Goal: Transaction & Acquisition: Obtain resource

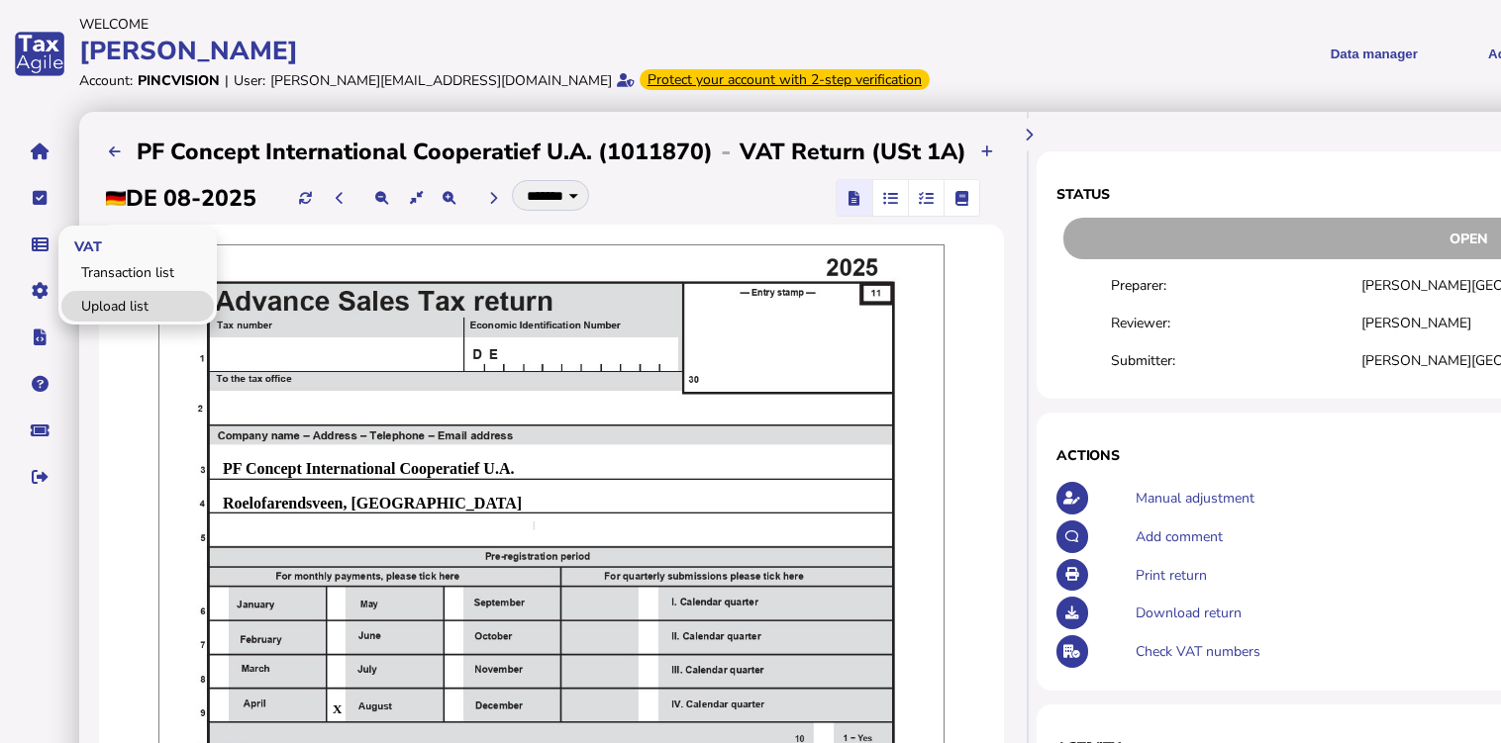
click at [92, 300] on link "Upload list" at bounding box center [137, 306] width 152 height 31
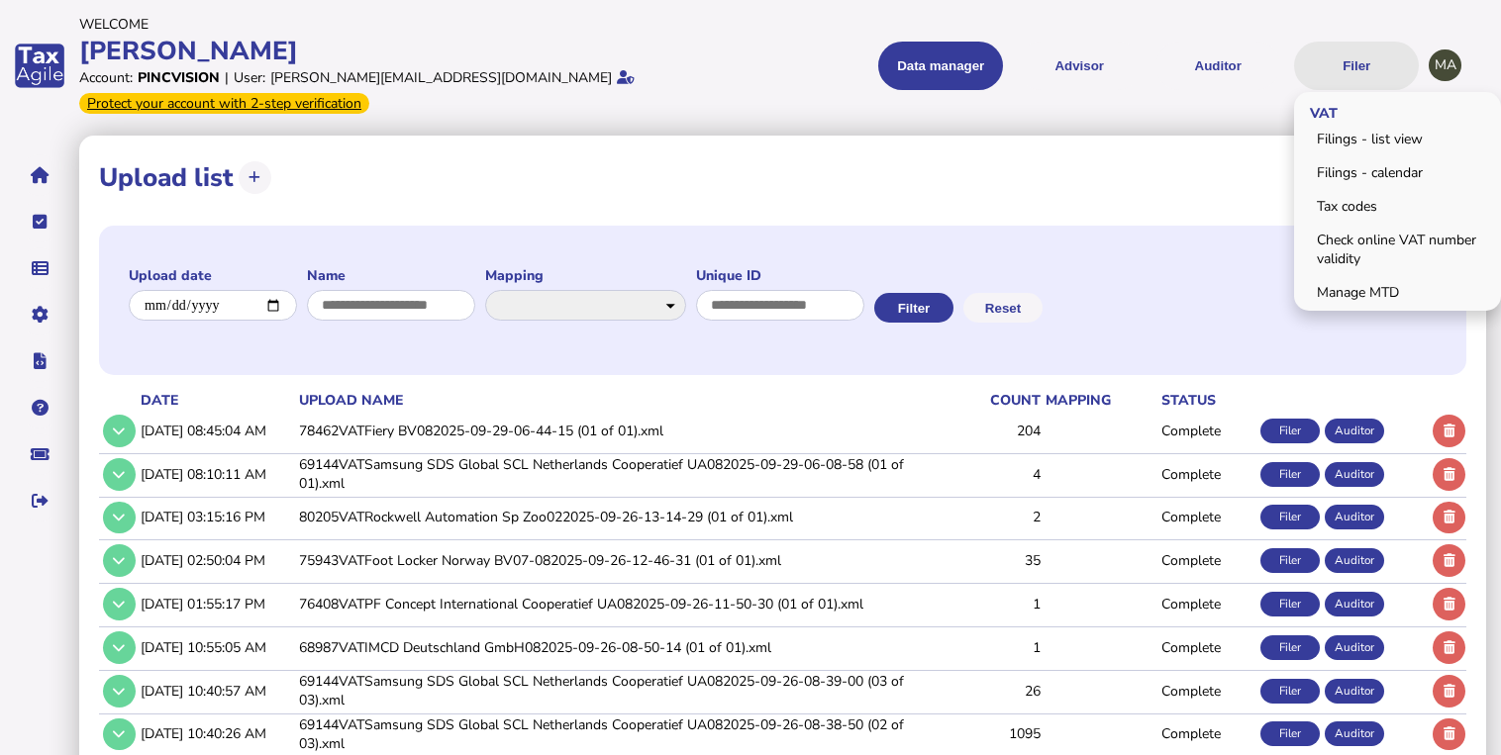
click at [1353, 61] on button "Filer" at bounding box center [1356, 66] width 125 height 49
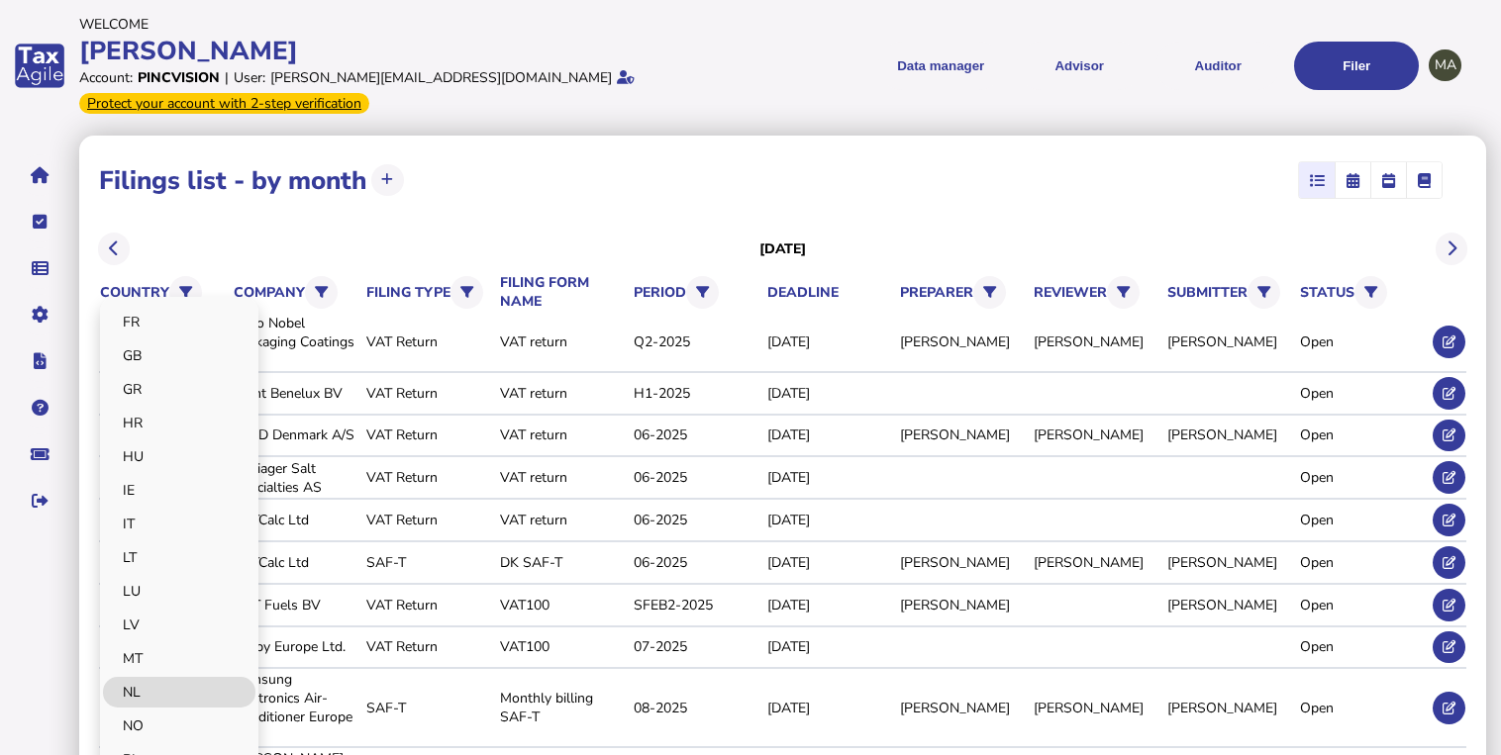
scroll to position [475, 0]
click at [162, 598] on link "NL" at bounding box center [179, 587] width 152 height 31
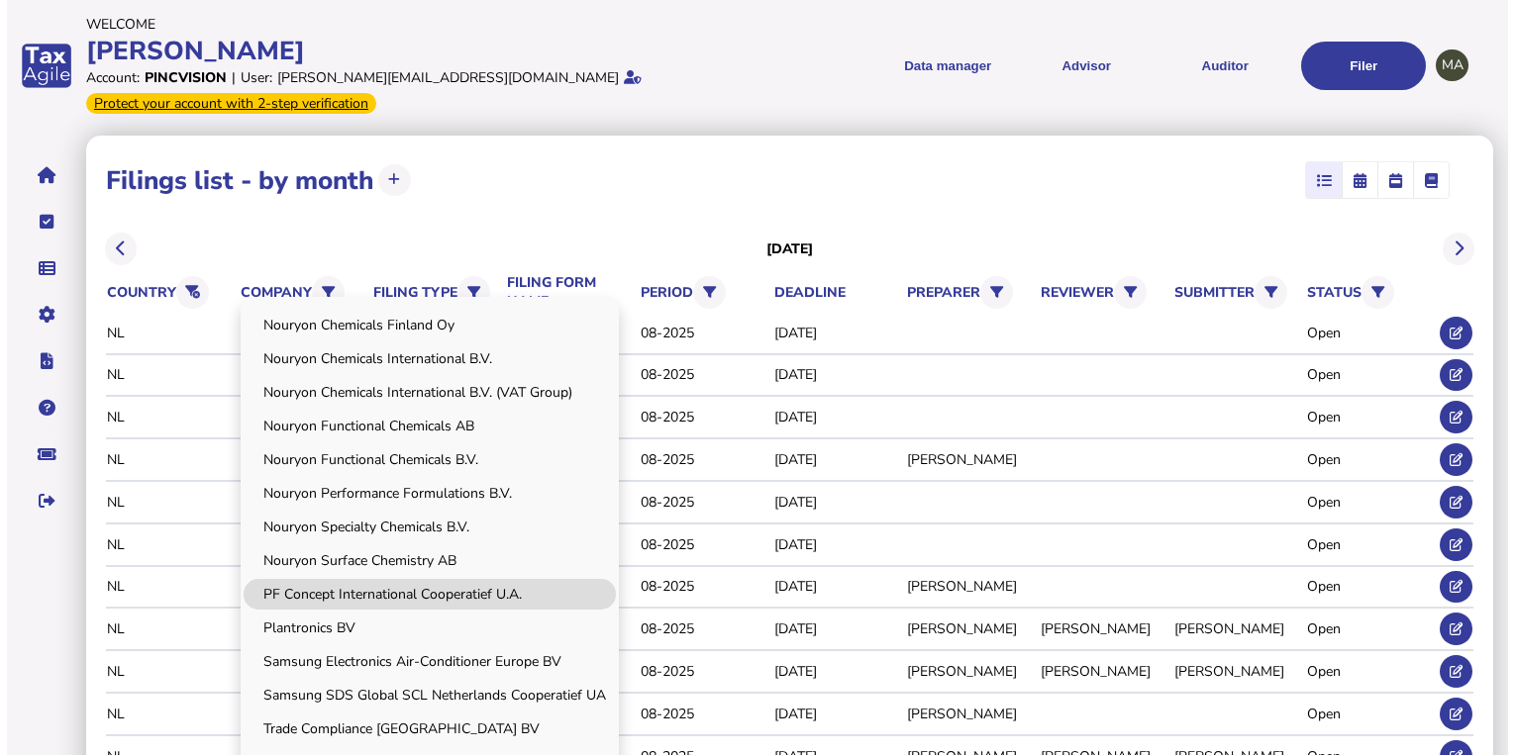
scroll to position [859, 0]
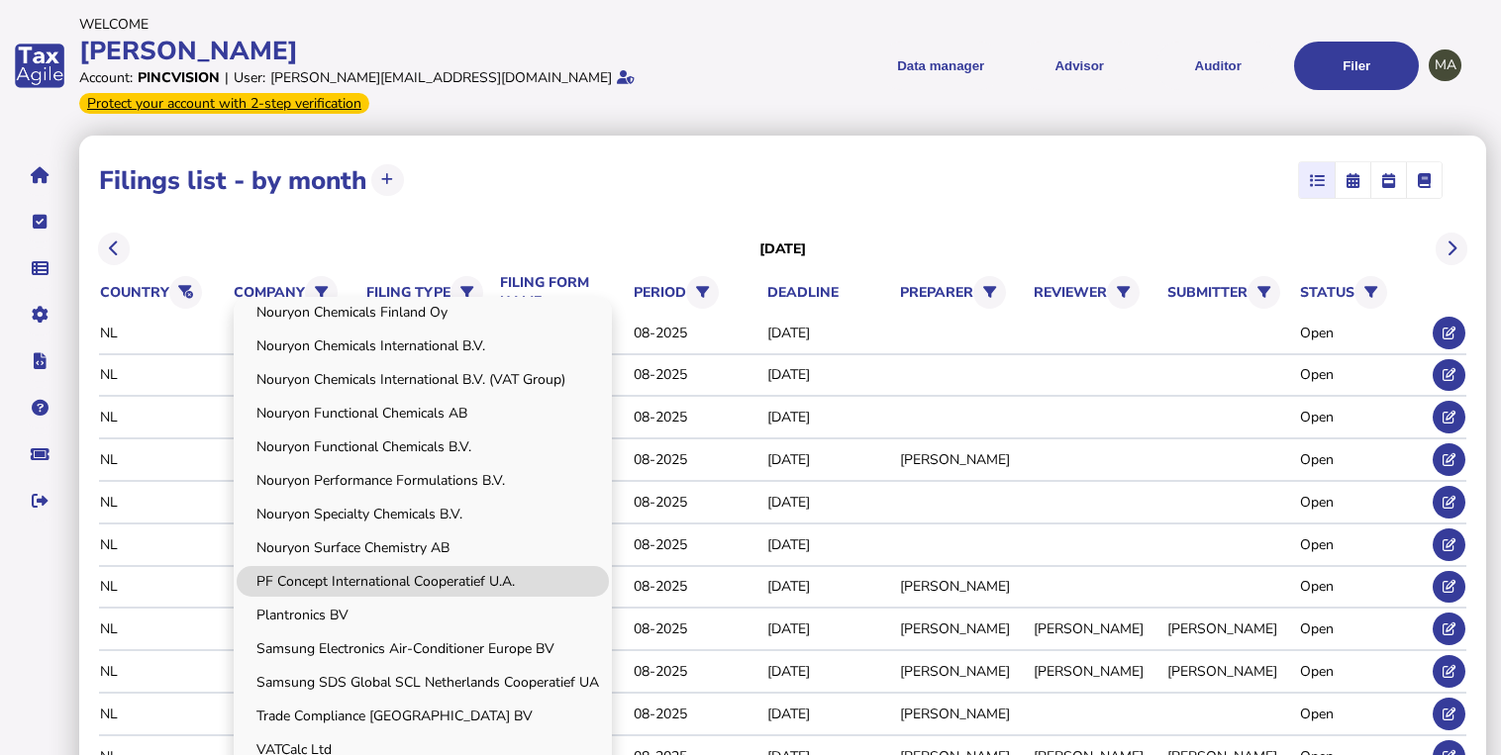
click at [392, 577] on link "PF Concept International Cooperatief U.A." at bounding box center [423, 581] width 372 height 31
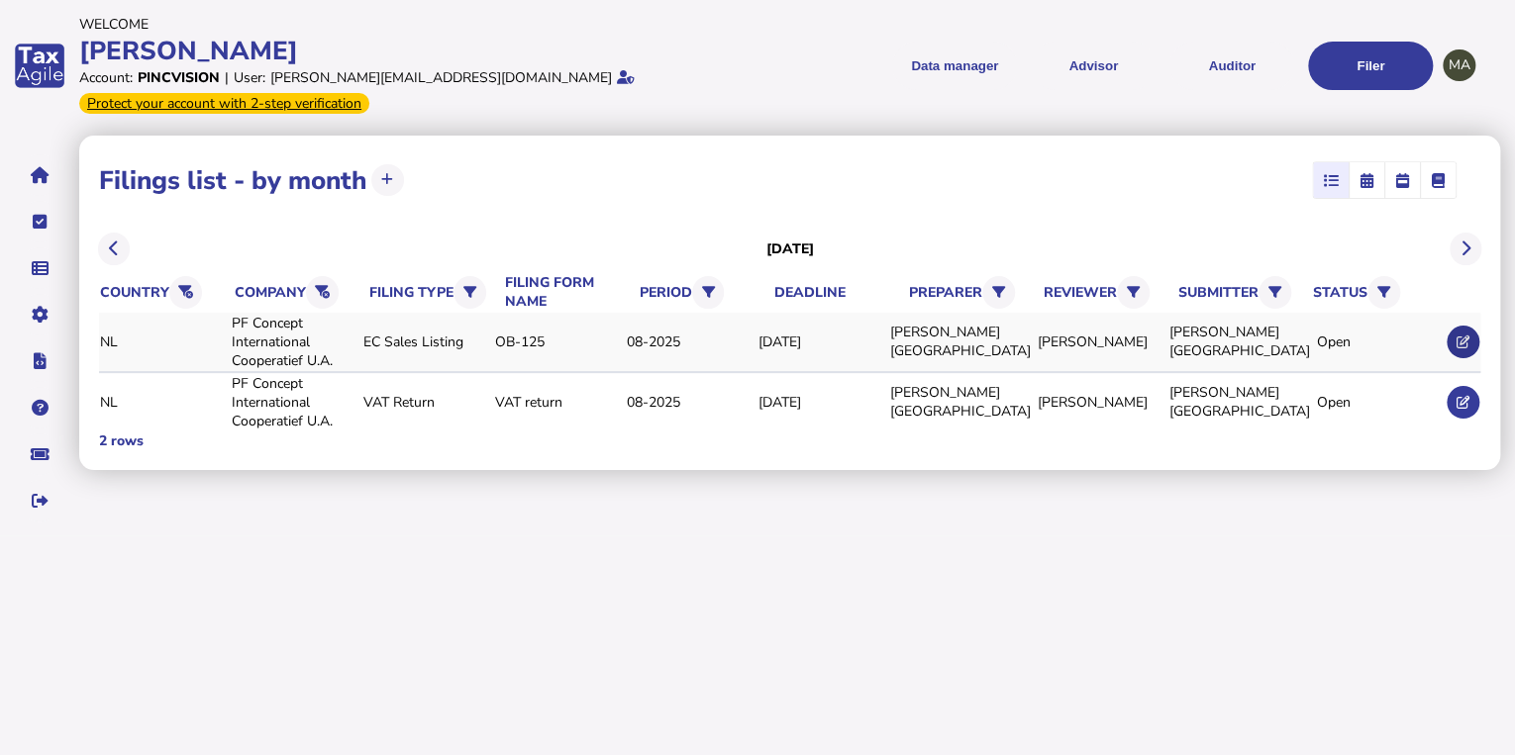
click at [1461, 341] on icon at bounding box center [1462, 342] width 13 height 13
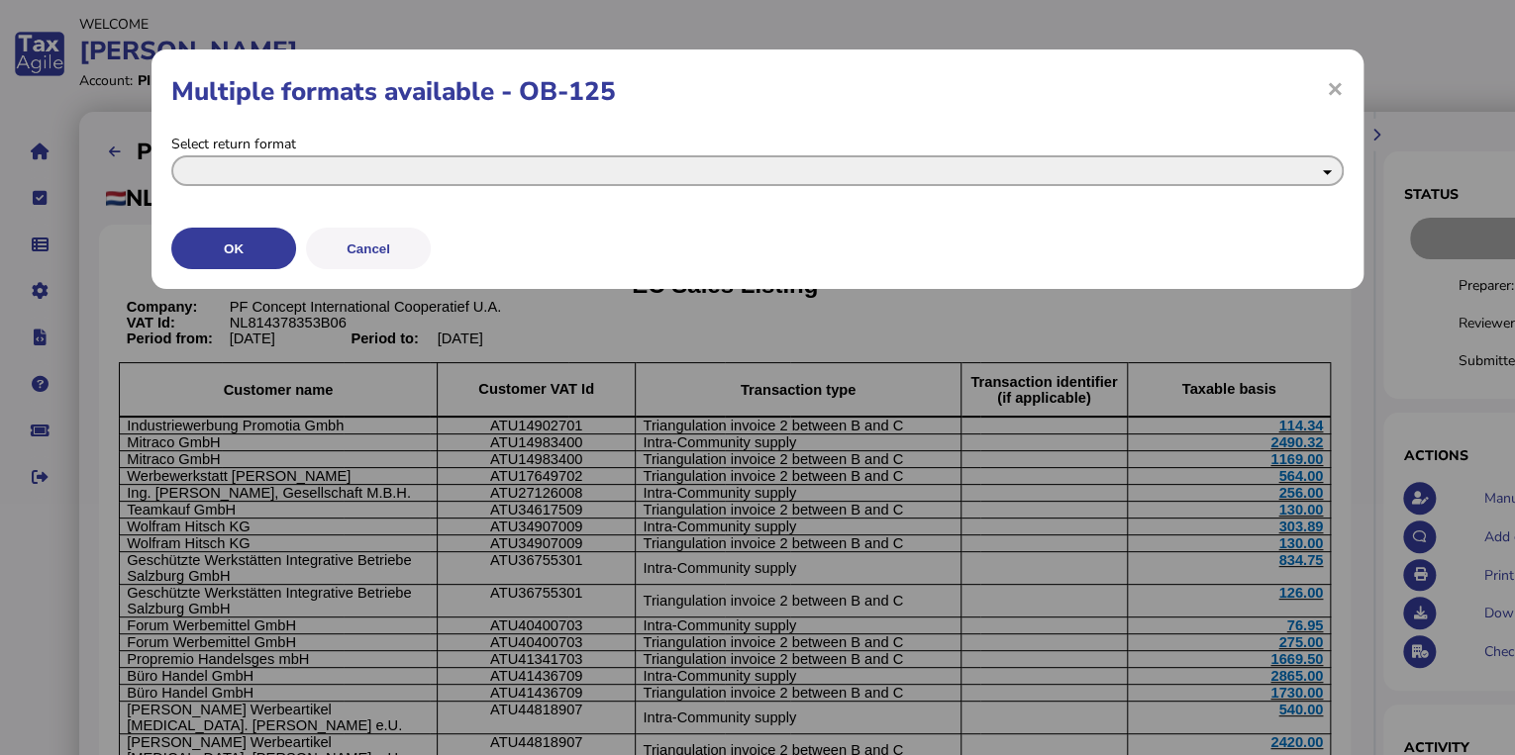
click at [331, 169] on select "**********" at bounding box center [757, 170] width 1172 height 31
select select "**********"
click at [171, 155] on select "**********" at bounding box center [757, 170] width 1172 height 31
click at [264, 245] on button "OK" at bounding box center [233, 249] width 125 height 42
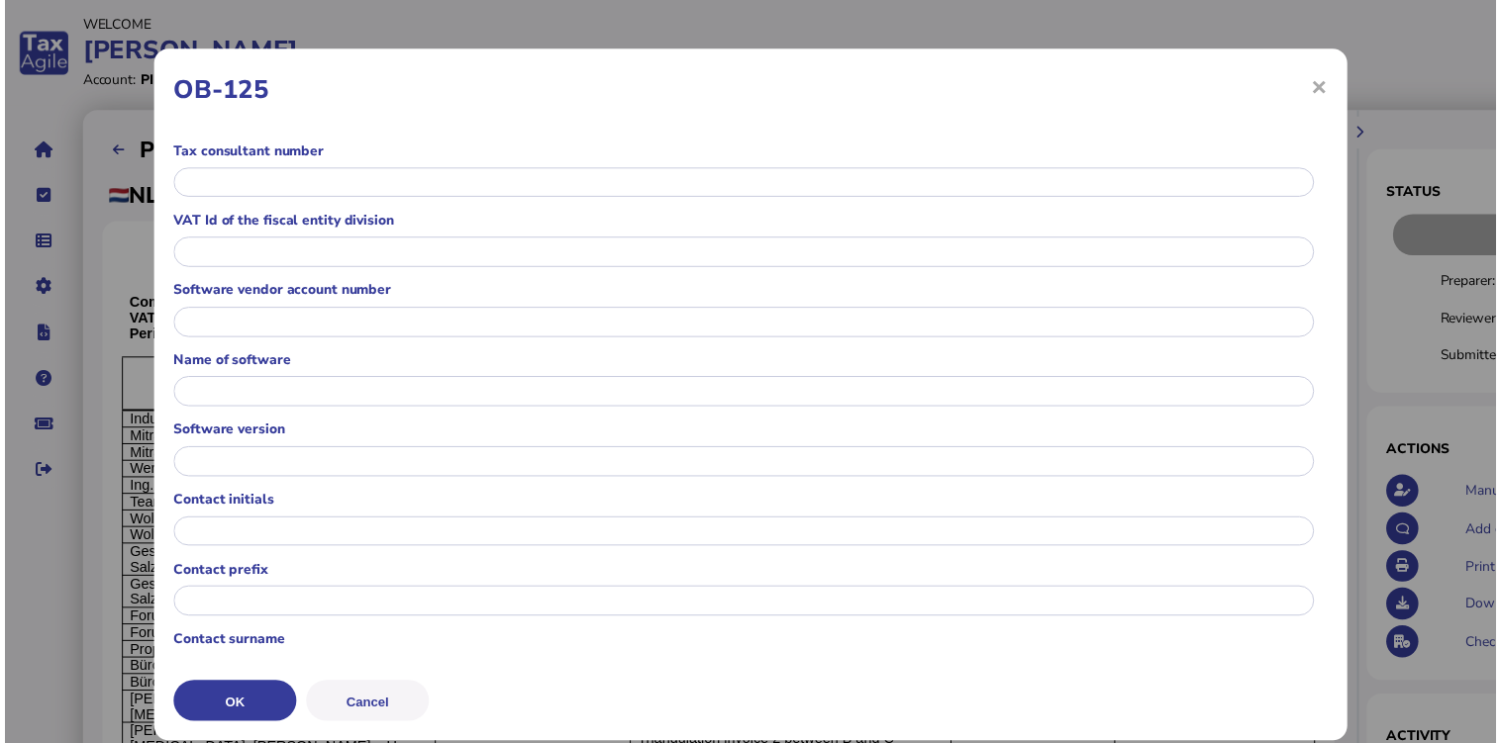
scroll to position [111, 0]
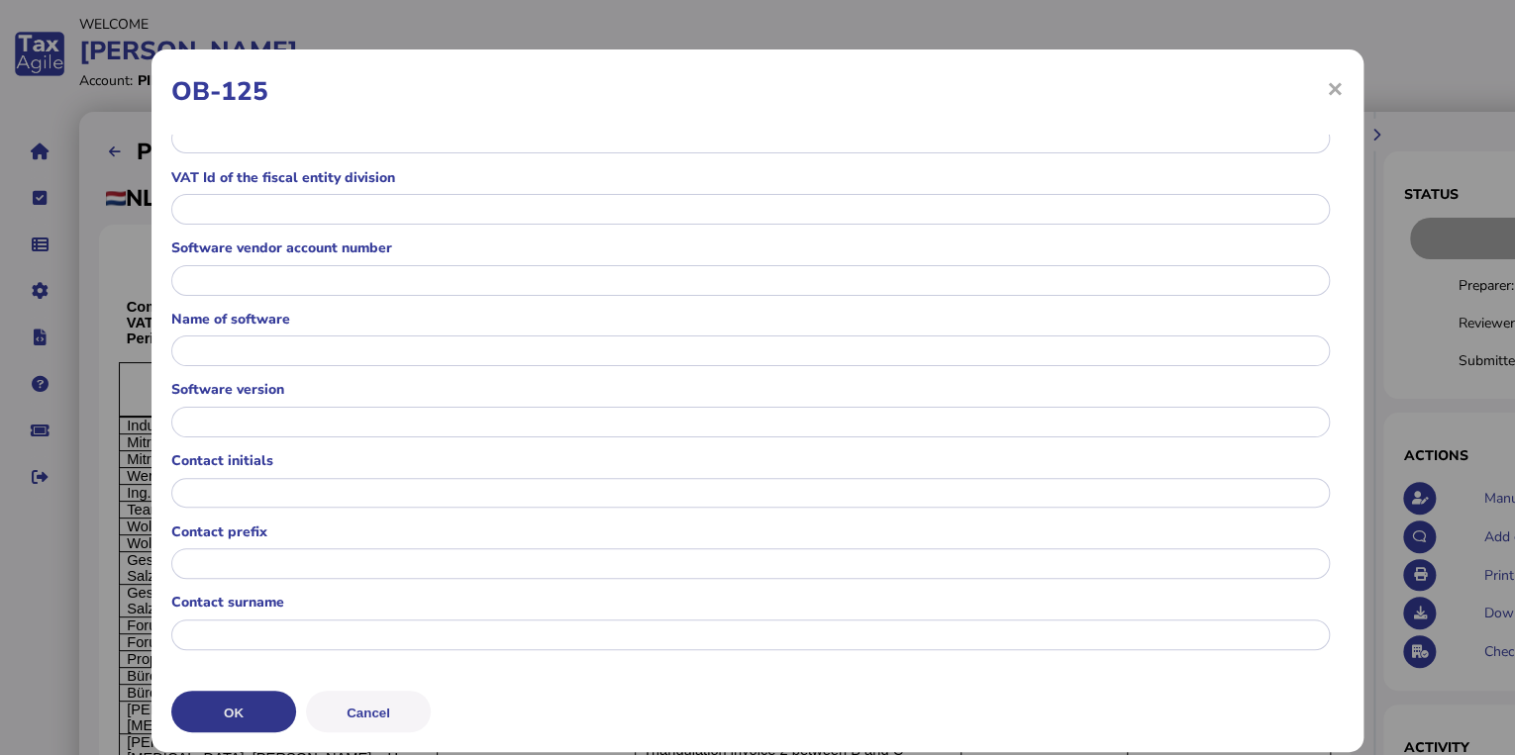
click at [230, 712] on button "OK" at bounding box center [233, 712] width 125 height 42
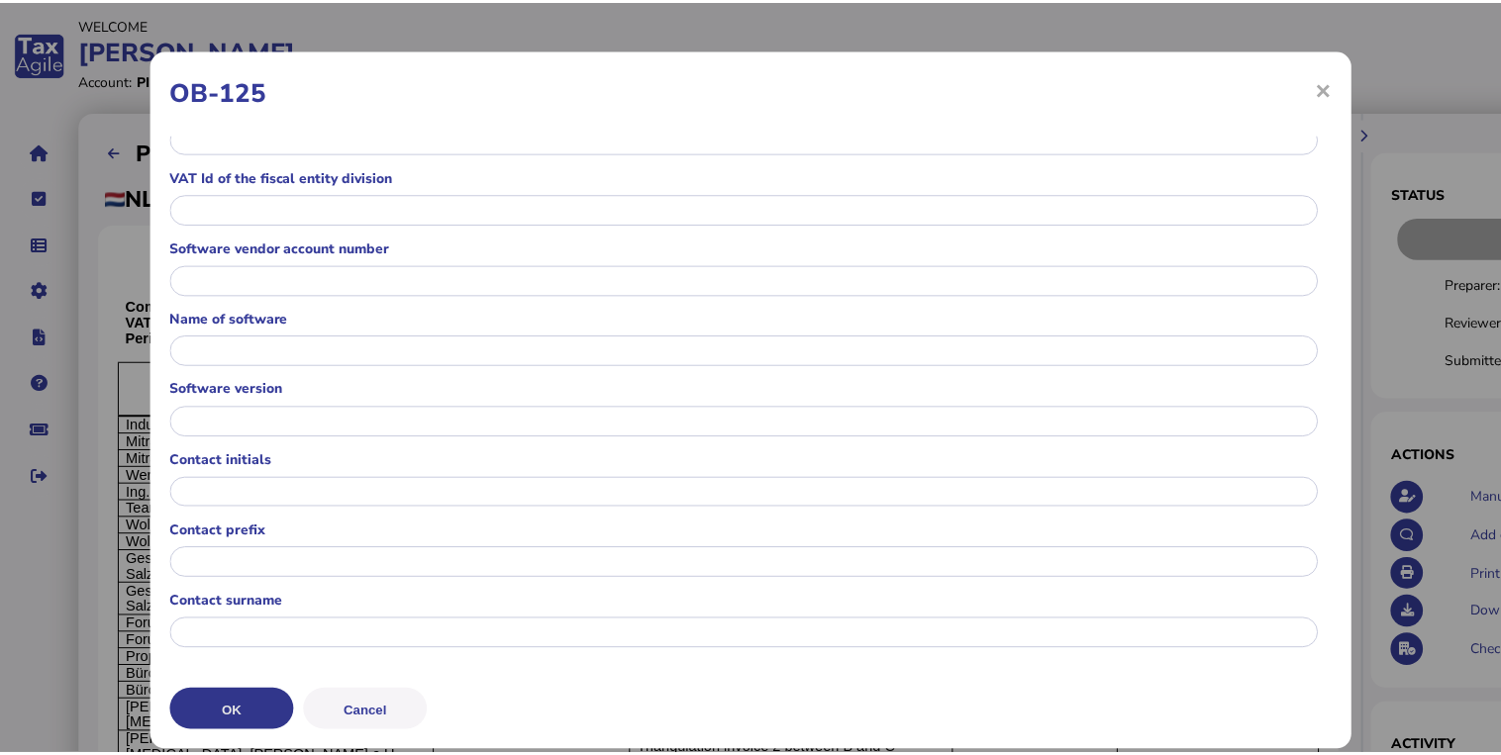
scroll to position [0, 0]
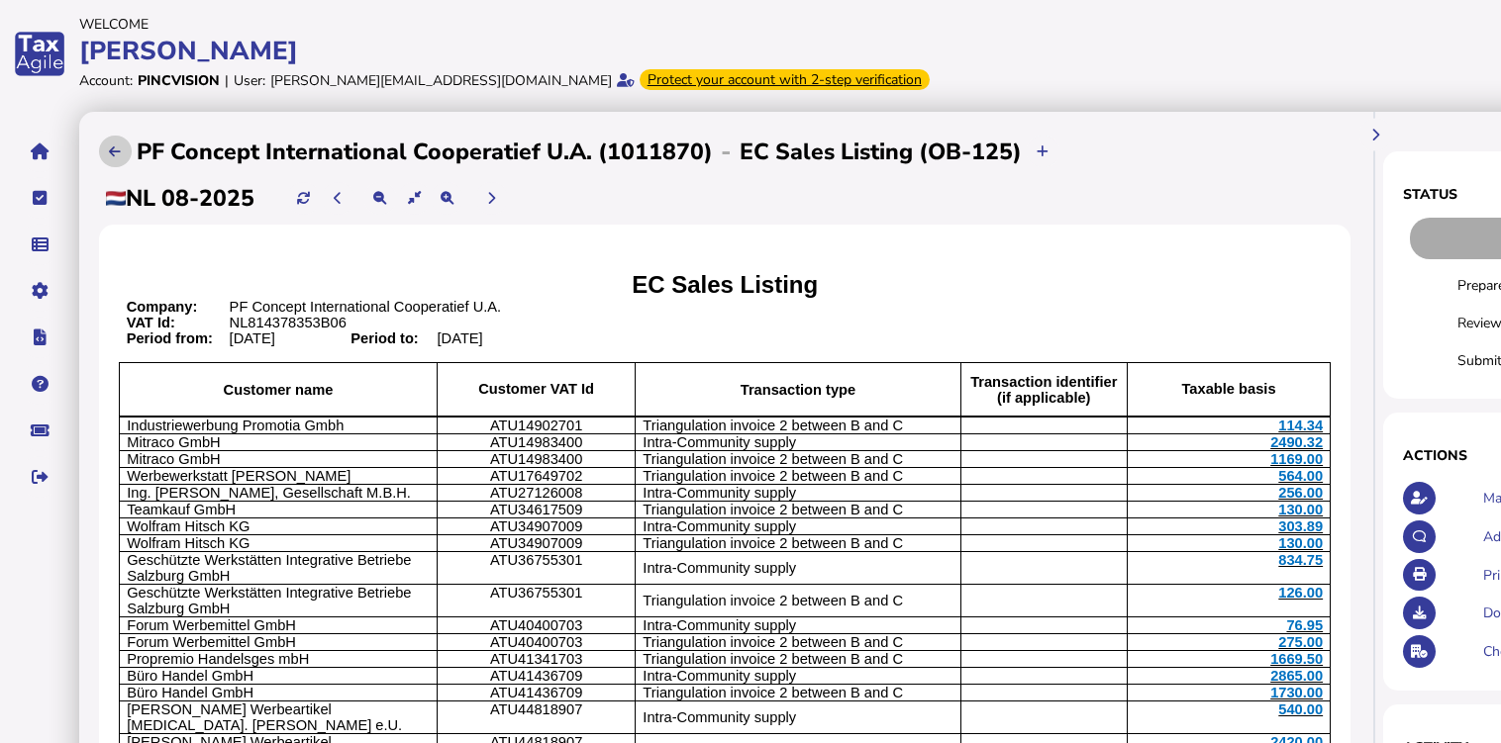
click at [114, 152] on icon at bounding box center [115, 152] width 12 height 13
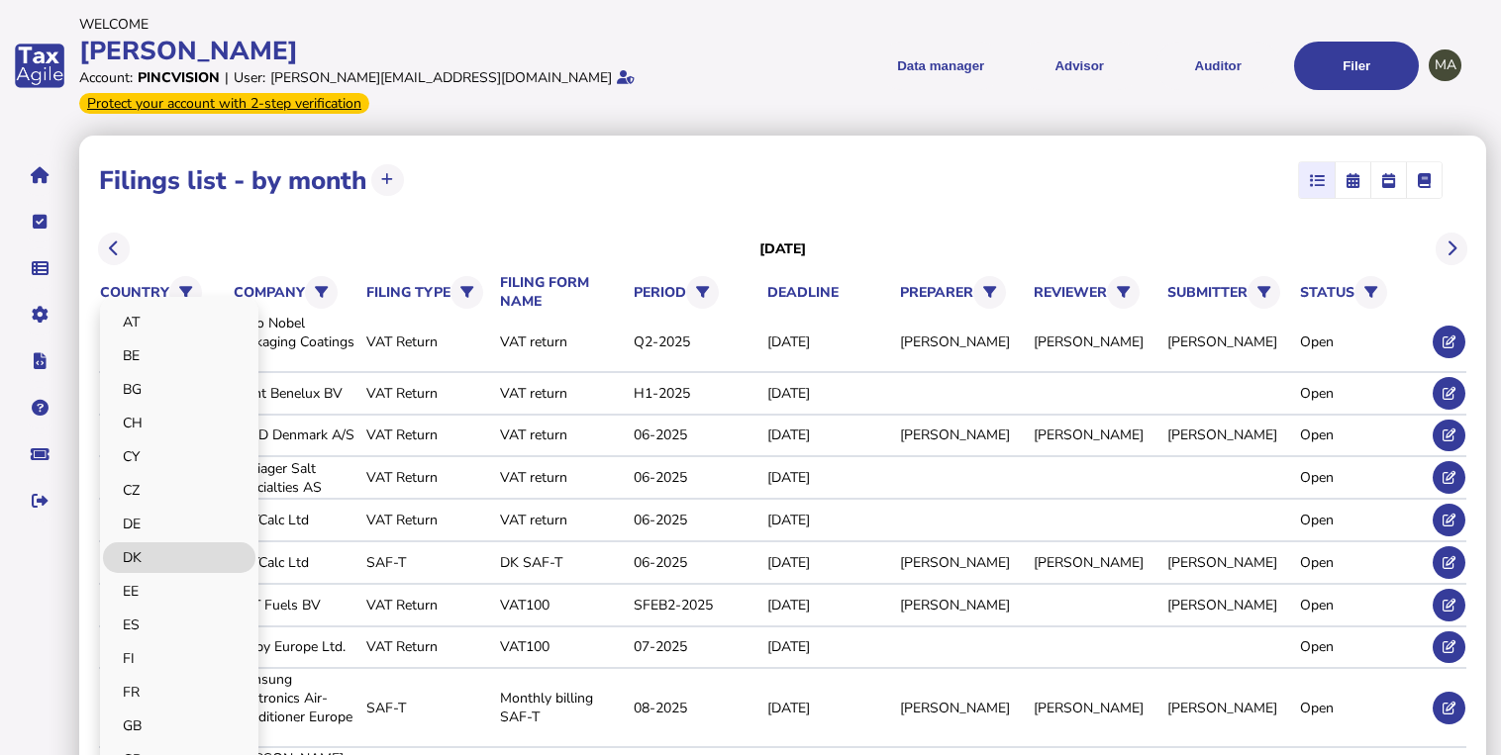
scroll to position [475, 0]
click at [158, 579] on link "NL" at bounding box center [179, 587] width 152 height 31
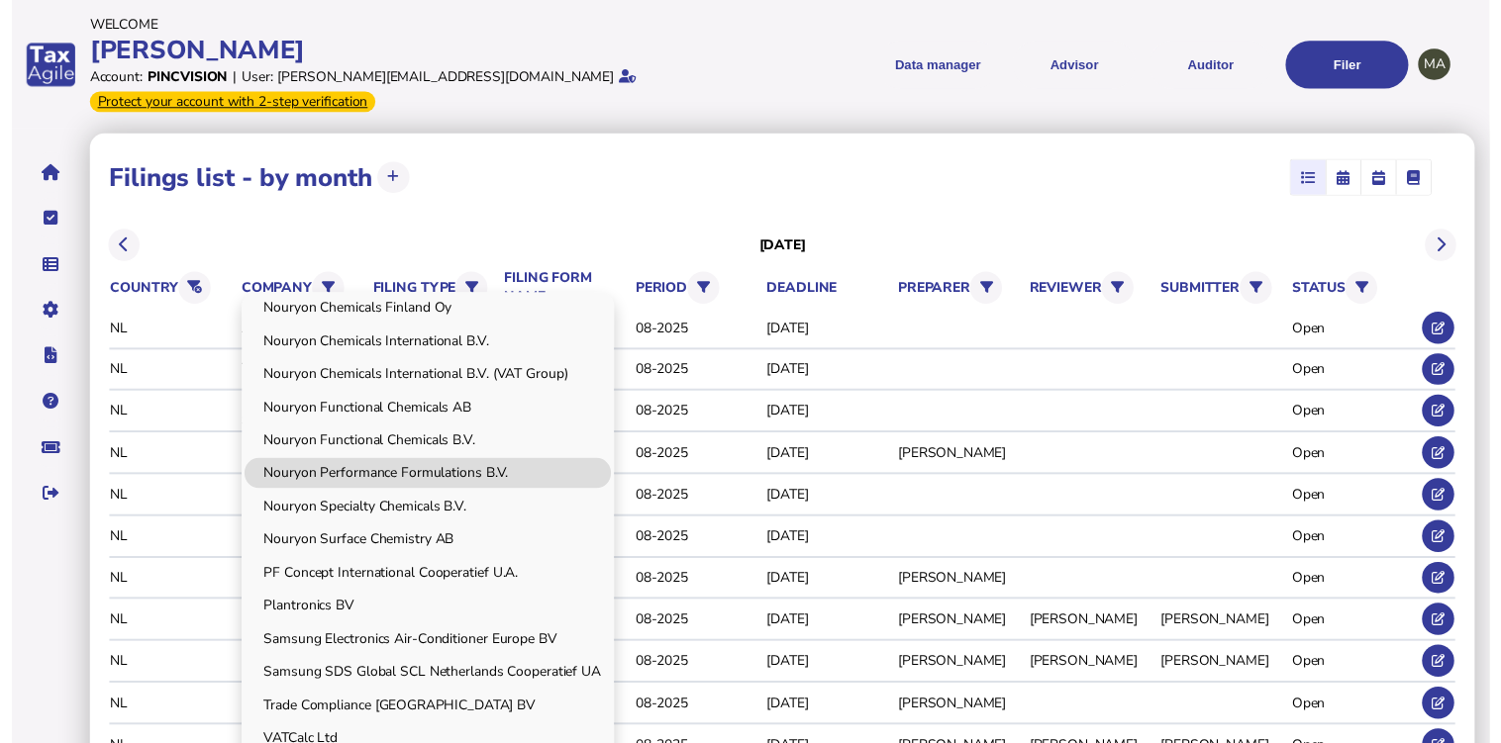
scroll to position [859, 0]
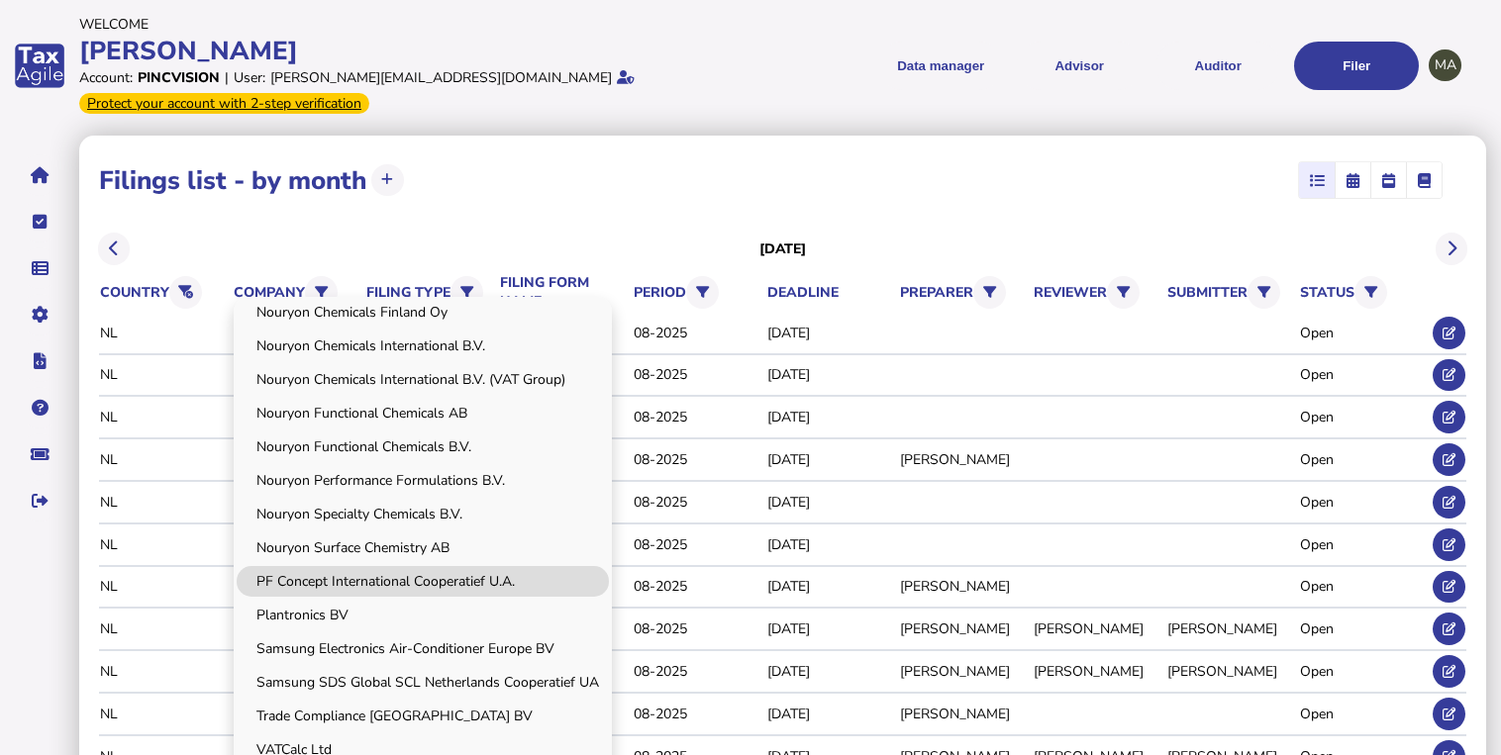
click at [333, 581] on link "PF Concept International Cooperatief U.A." at bounding box center [423, 581] width 372 height 31
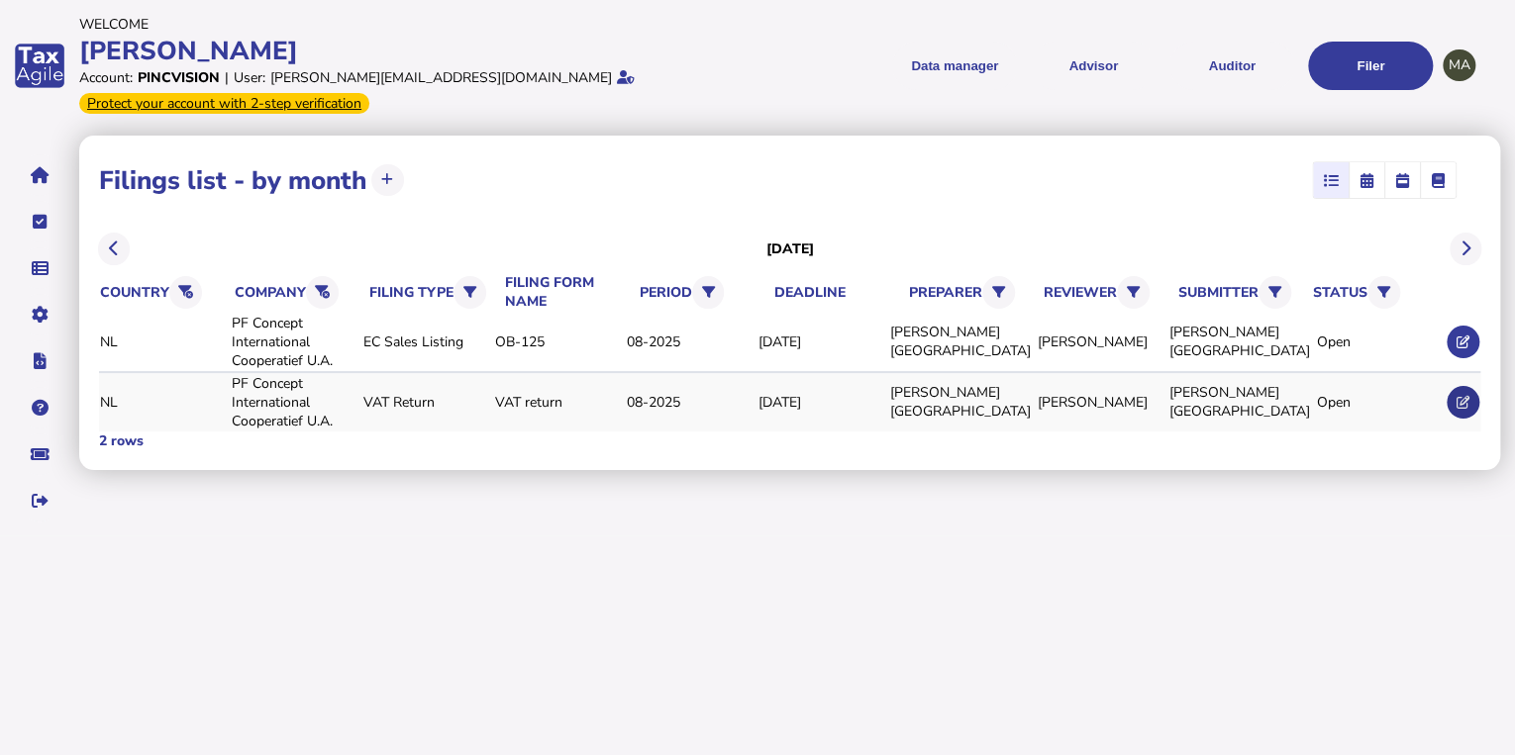
click at [1453, 404] on button at bounding box center [1462, 402] width 33 height 33
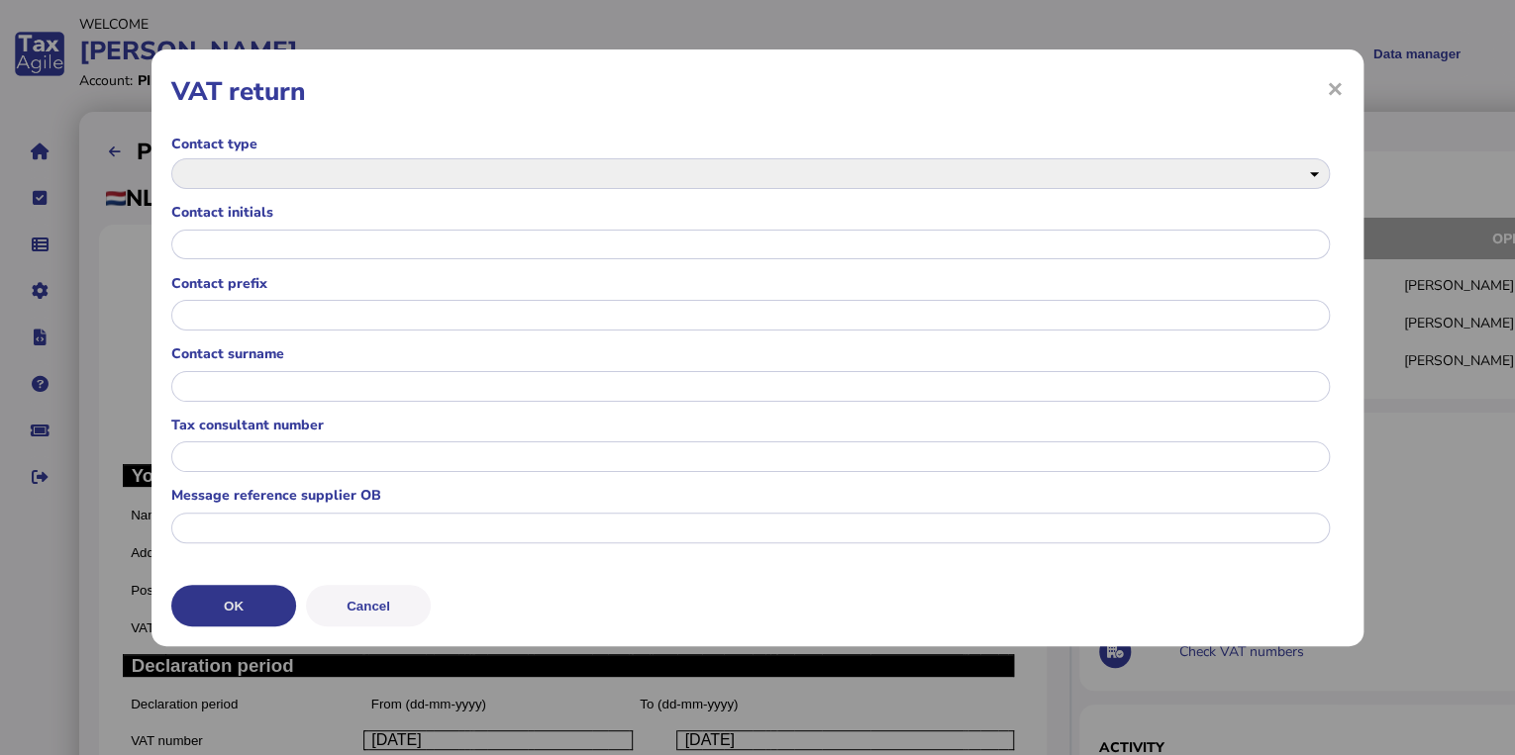
click at [269, 602] on button "OK" at bounding box center [233, 606] width 125 height 42
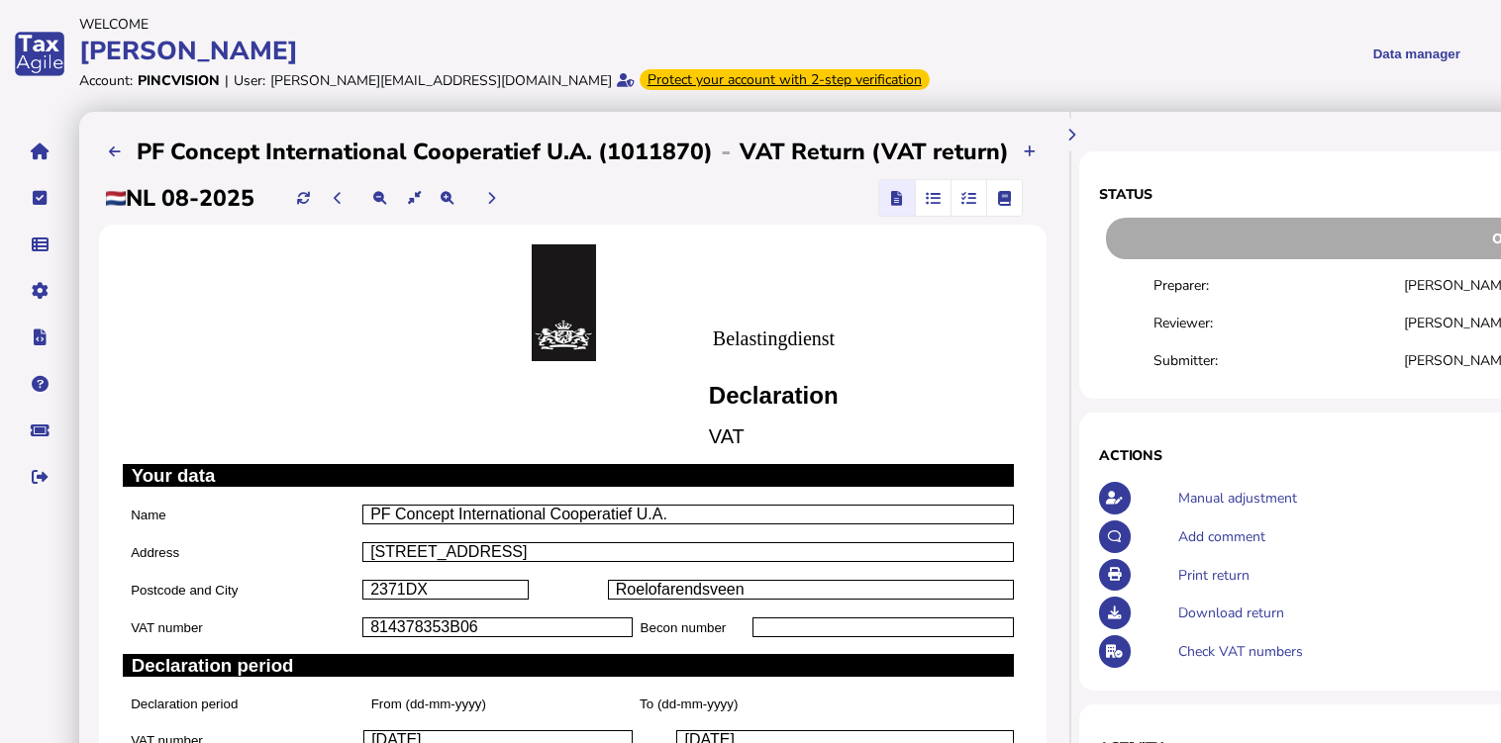
click at [1057, 65] on menu "Data manager VAT Transaction list Upload list Advisor VAT Advisor for VAT Check…" at bounding box center [1443, 54] width 903 height 49
